Goal: Transaction & Acquisition: Purchase product/service

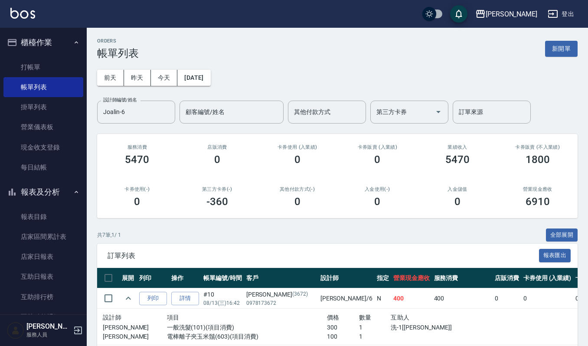
scroll to position [73, 0]
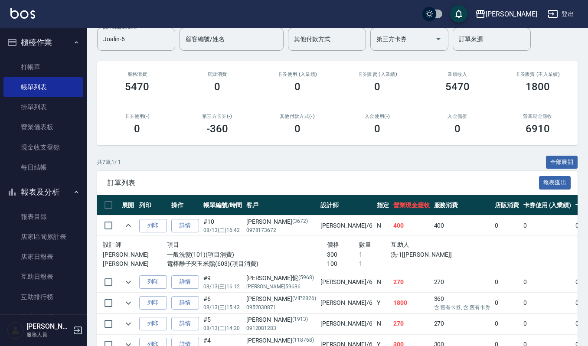
click at [29, 40] on button "櫃檯作業" at bounding box center [43, 42] width 80 height 23
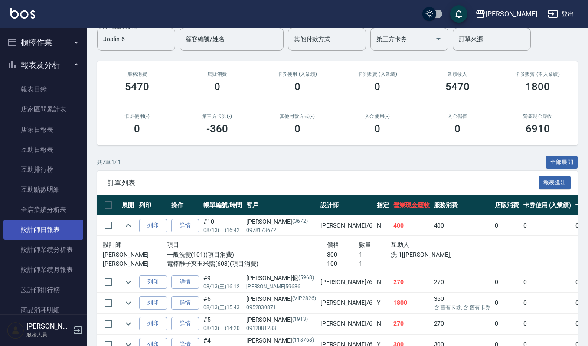
click at [49, 230] on link "設計師日報表" at bounding box center [43, 230] width 80 height 20
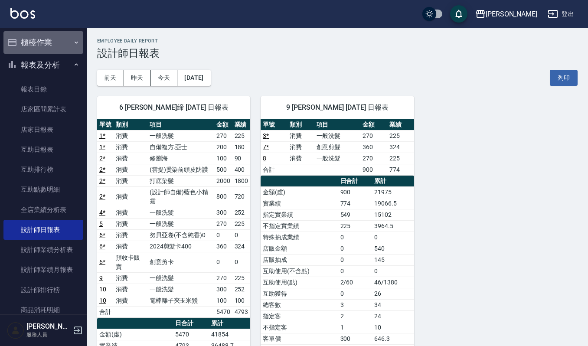
click at [56, 36] on button "櫃檯作業" at bounding box center [43, 42] width 80 height 23
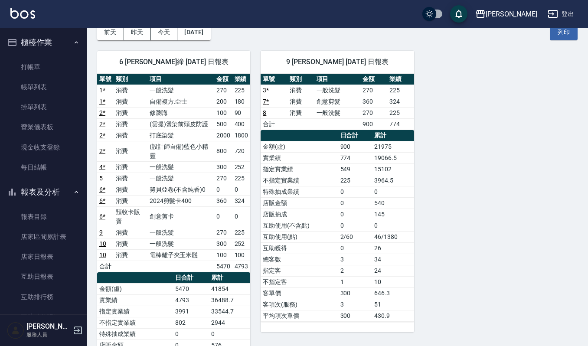
scroll to position [44, 0]
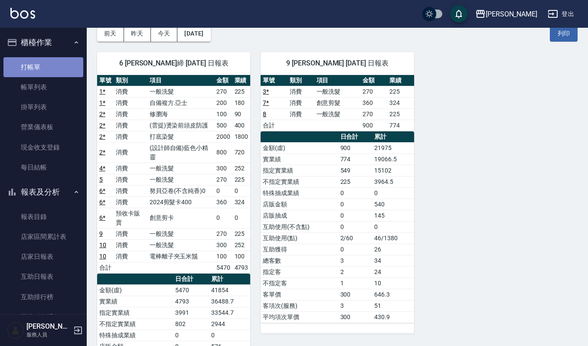
click at [59, 68] on link "打帳單" at bounding box center [43, 67] width 80 height 20
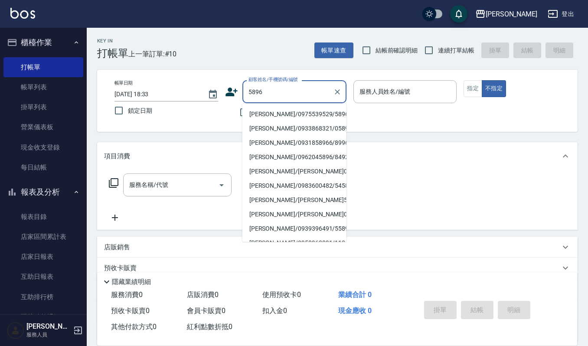
type input "[PERSON_NAME]/0975539529/5896"
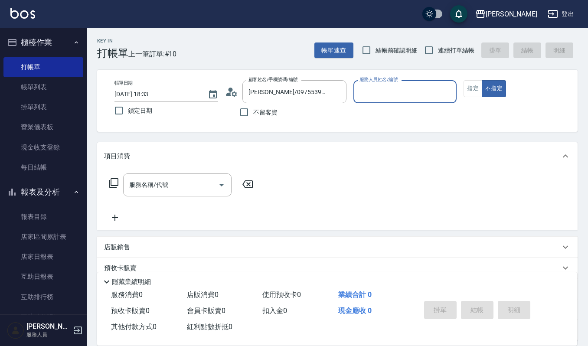
type input "Ivy-9"
click at [471, 91] on button "指定" at bounding box center [472, 88] width 19 height 17
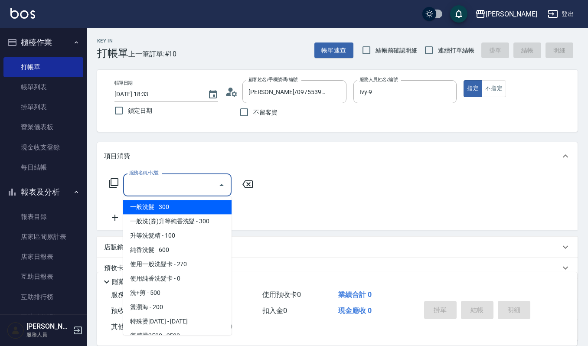
click at [165, 181] on input "服務名稱/代號" at bounding box center [171, 184] width 88 height 15
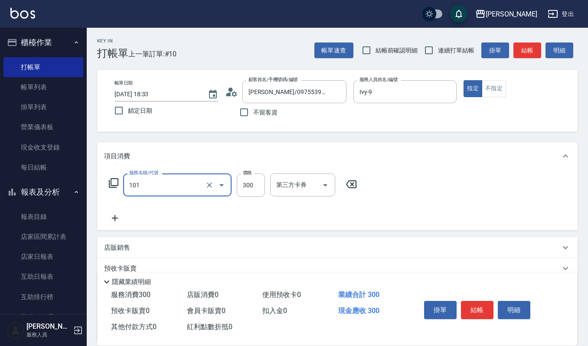
type input "一般洗髮(101)"
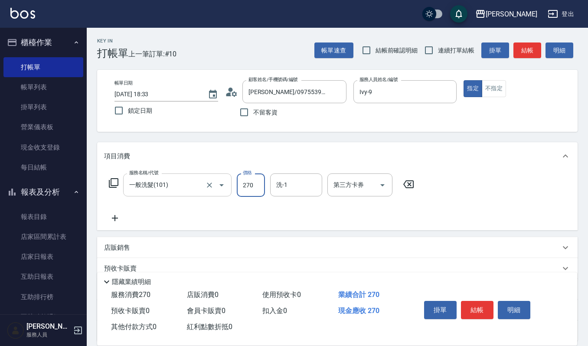
type input "270"
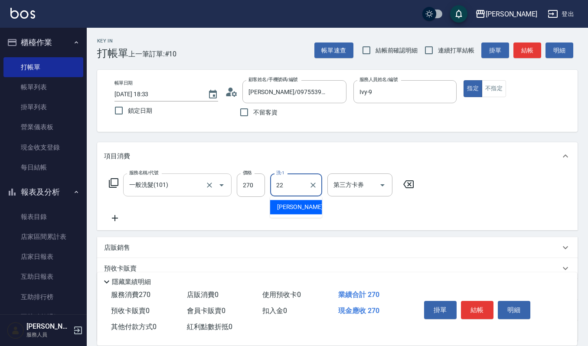
type input "[PERSON_NAME]-22"
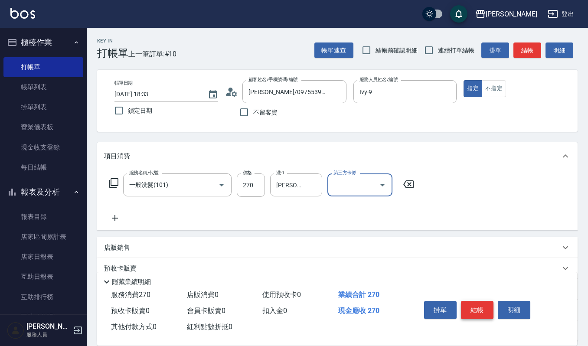
drag, startPoint x: 492, startPoint y: 294, endPoint x: 489, endPoint y: 304, distance: 10.6
click at [491, 297] on div "掛單 結帳 明細" at bounding box center [488, 311] width 156 height 48
click at [488, 304] on button "結帳" at bounding box center [477, 310] width 32 height 18
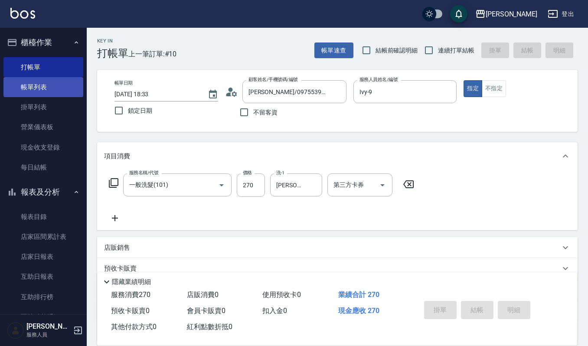
click at [45, 84] on link "帳單列表" at bounding box center [43, 87] width 80 height 20
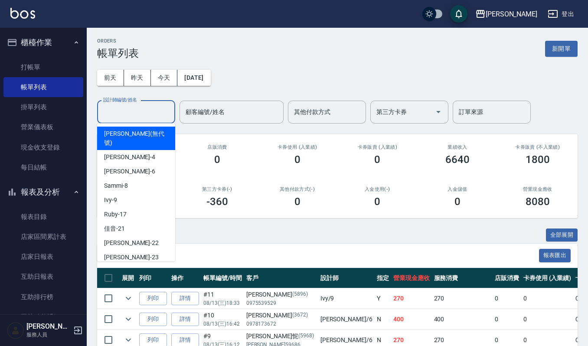
click at [149, 106] on input "設計師編號/姓名" at bounding box center [136, 111] width 70 height 15
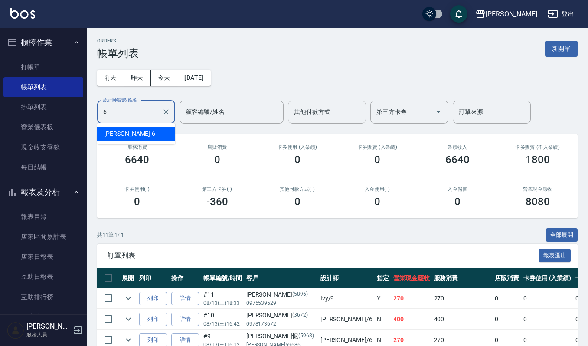
type input "Joalin-6"
